Goal: Find specific page/section: Find specific page/section

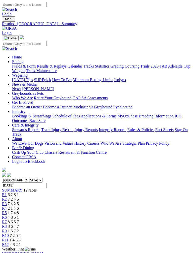
click at [4, 20] on img "Toggle navigation" at bounding box center [4, 20] width 0 height 0
click at [36, 68] on link "Fields & Form" at bounding box center [24, 66] width 24 height 4
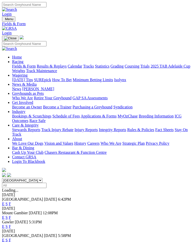
click at [11, 201] on link "F" at bounding box center [10, 203] width 2 height 4
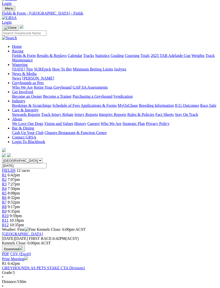
scroll to position [0, 4]
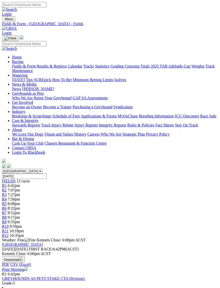
click at [110, 22] on div "Fields & Form - Angle Park - Fields" at bounding box center [110, 24] width 216 height 5
click at [130, 22] on div "Fields & Form - Angle Park - Fields" at bounding box center [110, 24] width 216 height 5
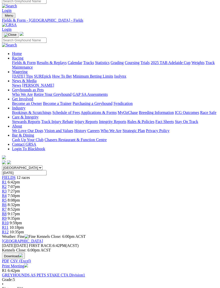
scroll to position [4, 4]
click at [144, 18] on div "Fields & Form - Angle Park - Fields" at bounding box center [110, 20] width 216 height 5
